Goal: Information Seeking & Learning: Learn about a topic

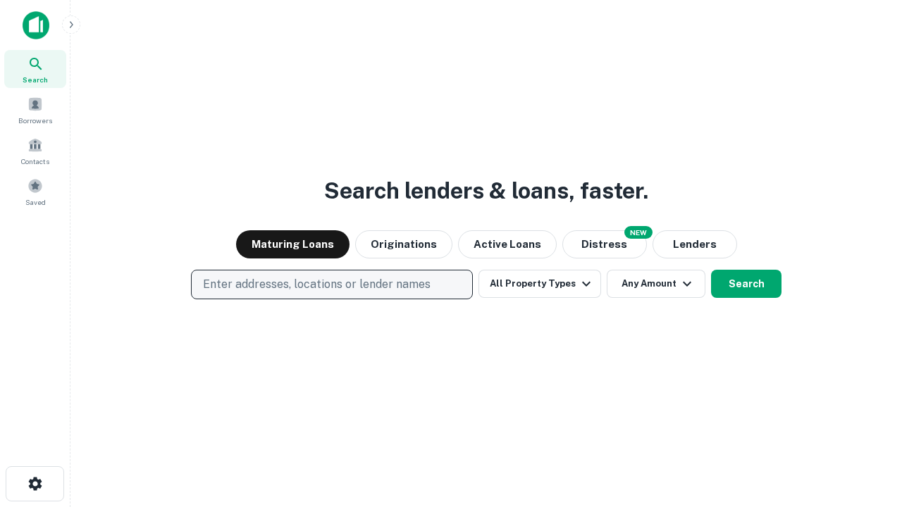
click at [331, 285] on p "Enter addresses, locations or lender names" at bounding box center [317, 284] width 228 height 17
type input "**********"
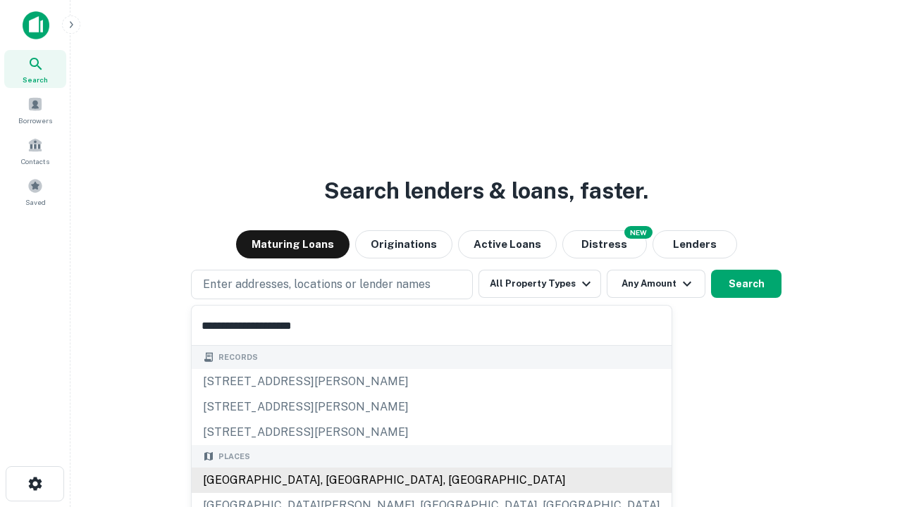
click at [337, 480] on div "[GEOGRAPHIC_DATA], [GEOGRAPHIC_DATA], [GEOGRAPHIC_DATA]" at bounding box center [432, 480] width 480 height 25
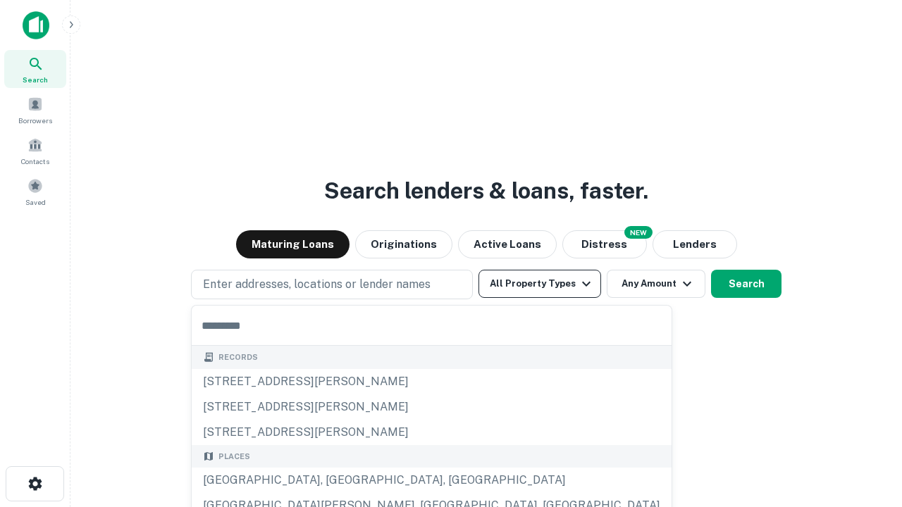
click at [540, 284] on button "All Property Types" at bounding box center [539, 284] width 123 height 28
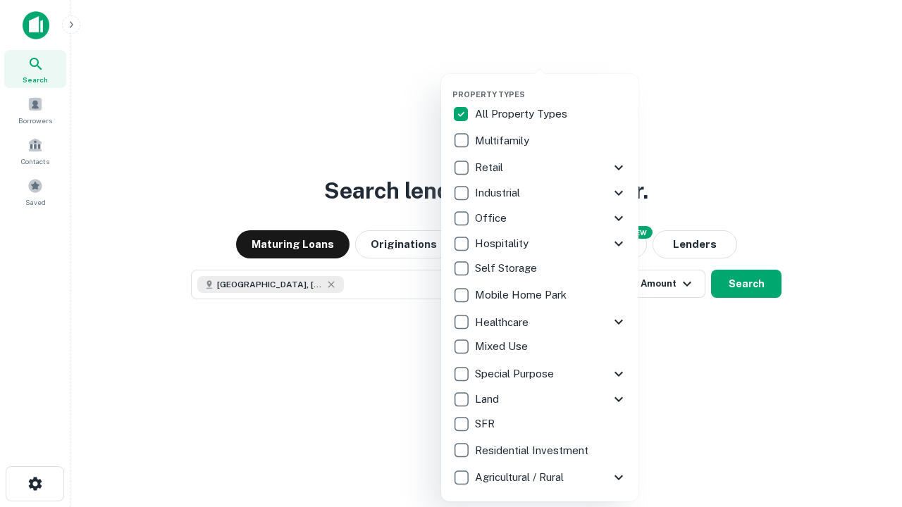
click at [551, 85] on button "button" at bounding box center [550, 85] width 197 height 1
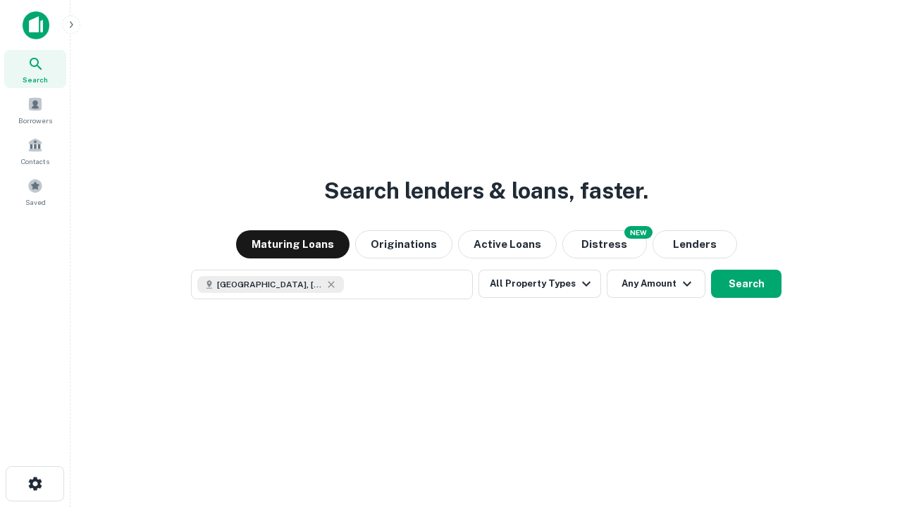
scroll to position [23, 0]
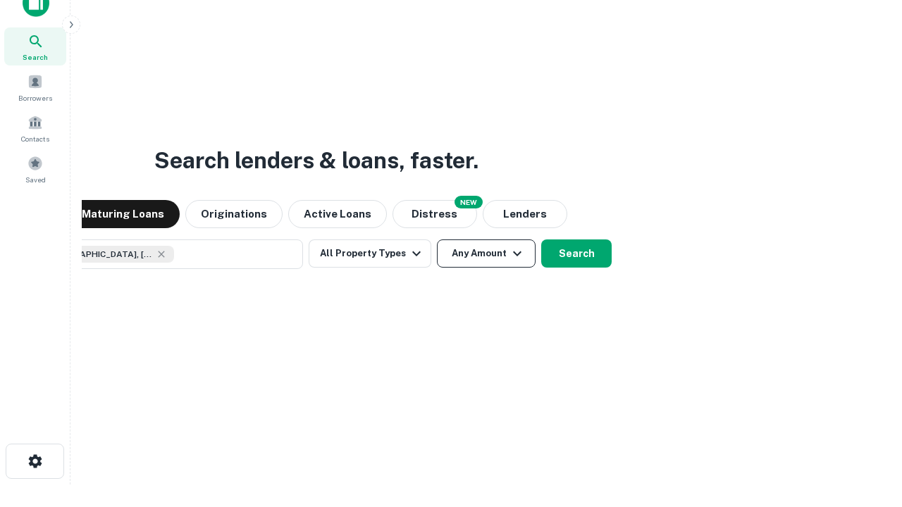
click at [437, 239] on button "Any Amount" at bounding box center [486, 253] width 99 height 28
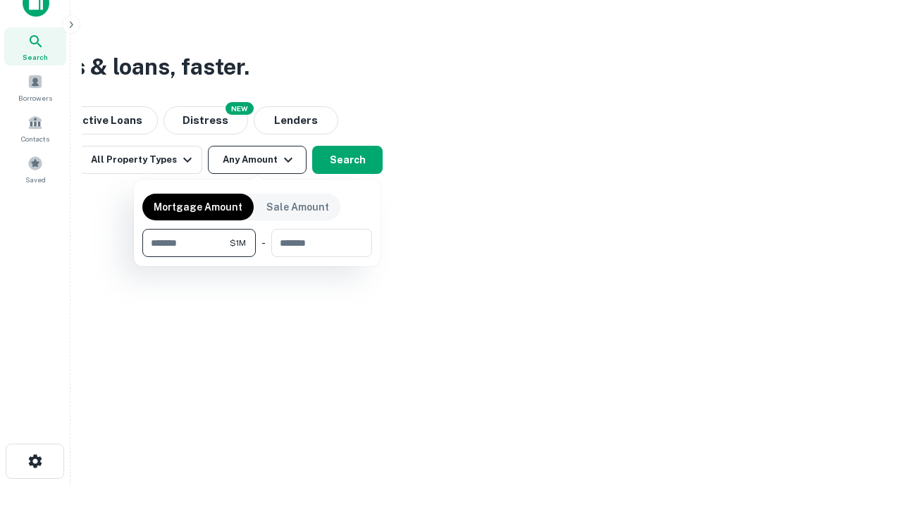
type input "*******"
click at [257, 257] on button "button" at bounding box center [257, 257] width 230 height 1
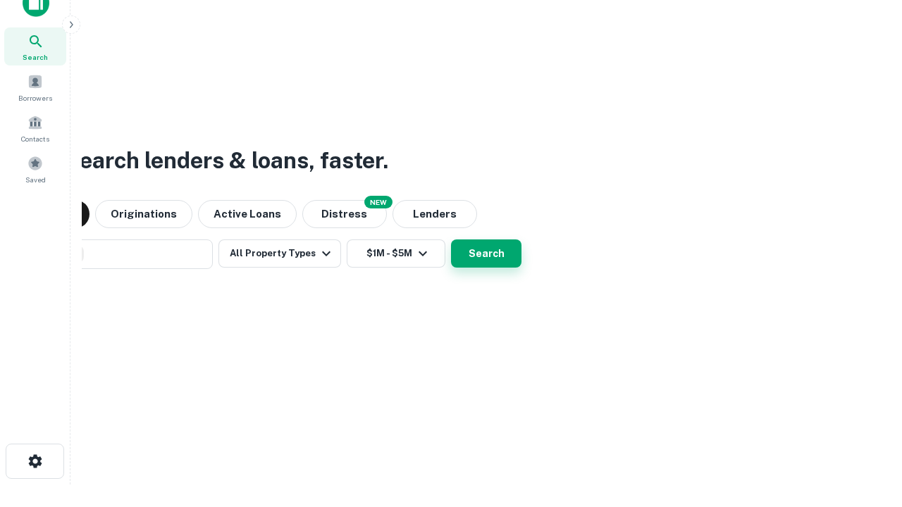
click at [451, 239] on button "Search" at bounding box center [486, 253] width 70 height 28
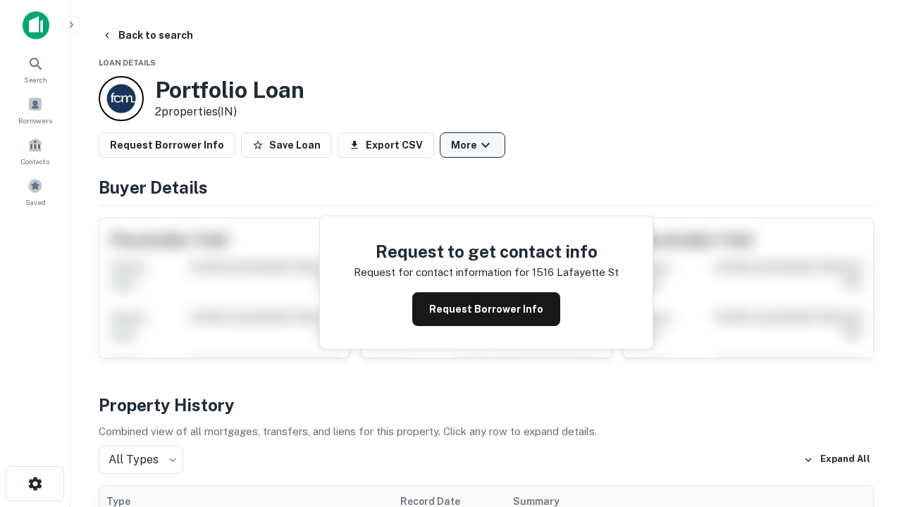
click at [472, 145] on button "More" at bounding box center [473, 144] width 66 height 25
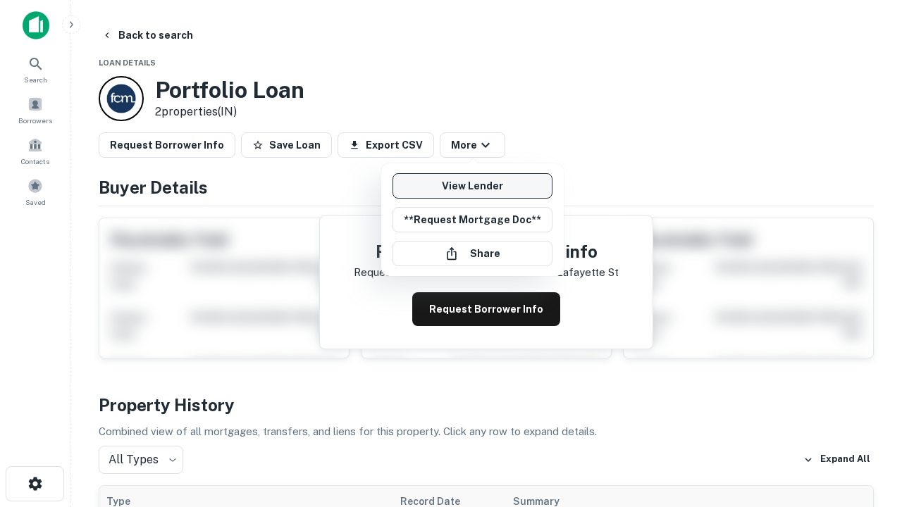
click at [472, 186] on link "View Lender" at bounding box center [472, 185] width 160 height 25
